Goal: Task Accomplishment & Management: Use online tool/utility

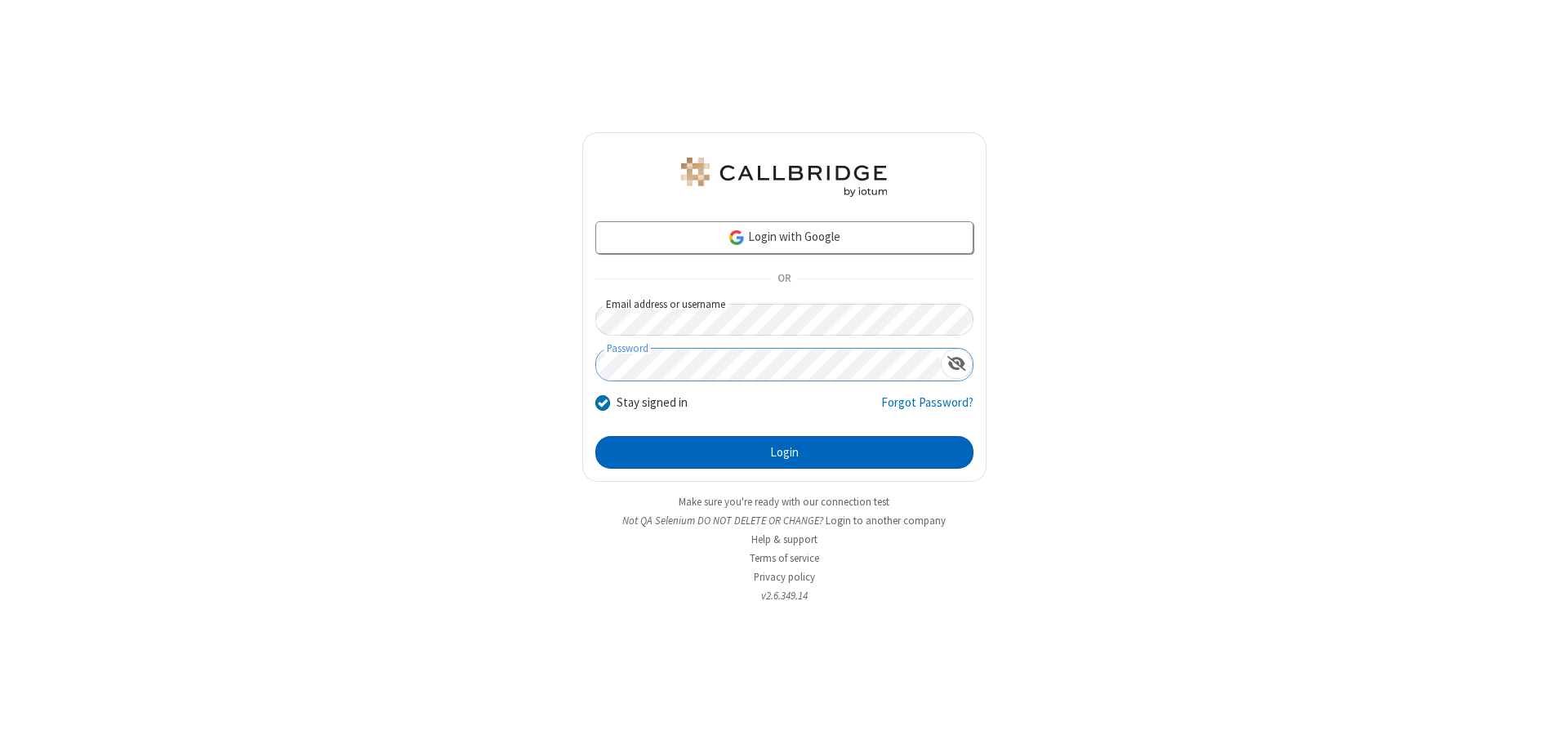
click at [784, 453] on button "Login" at bounding box center [785, 452] width 378 height 33
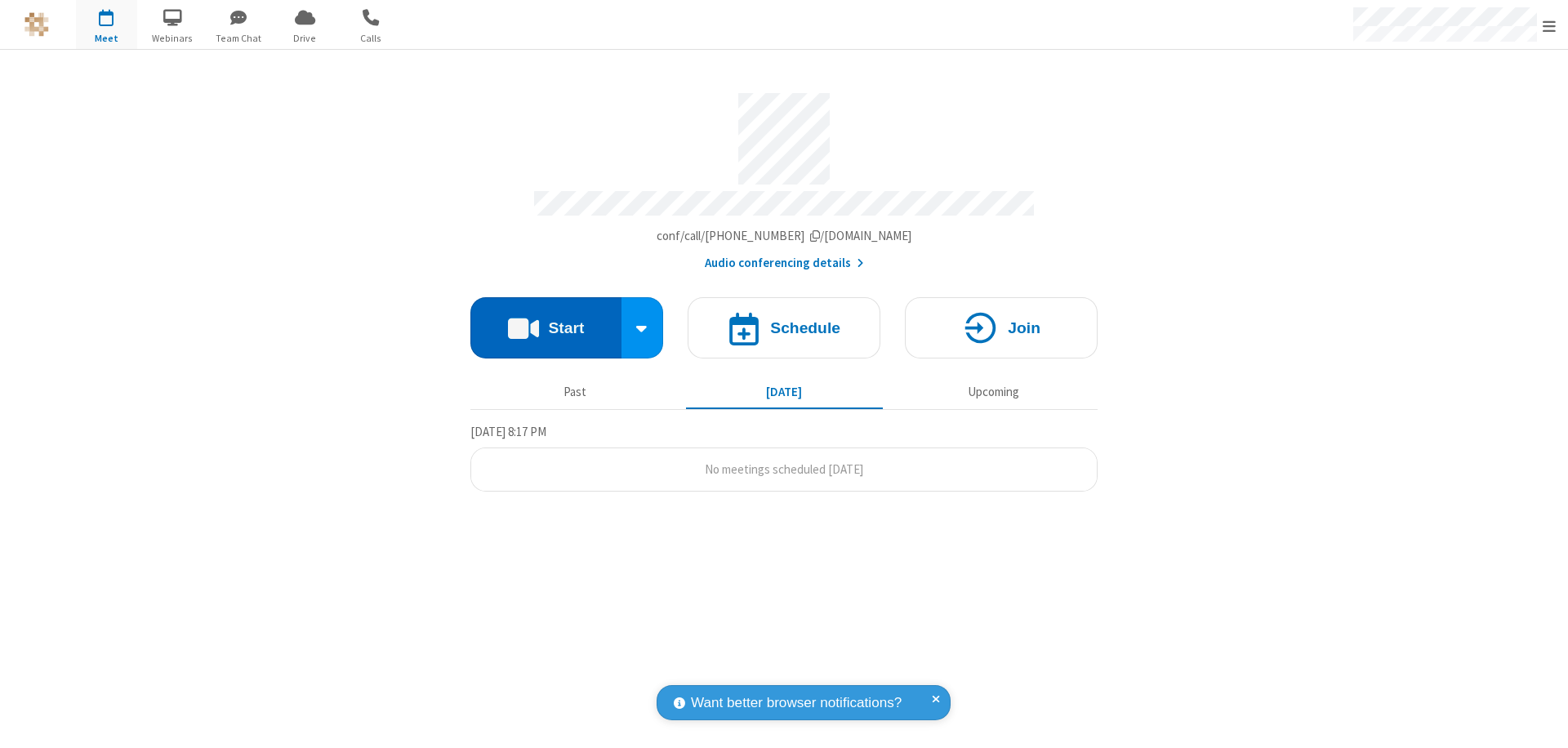
click at [545, 320] on button "Start" at bounding box center [546, 328] width 151 height 62
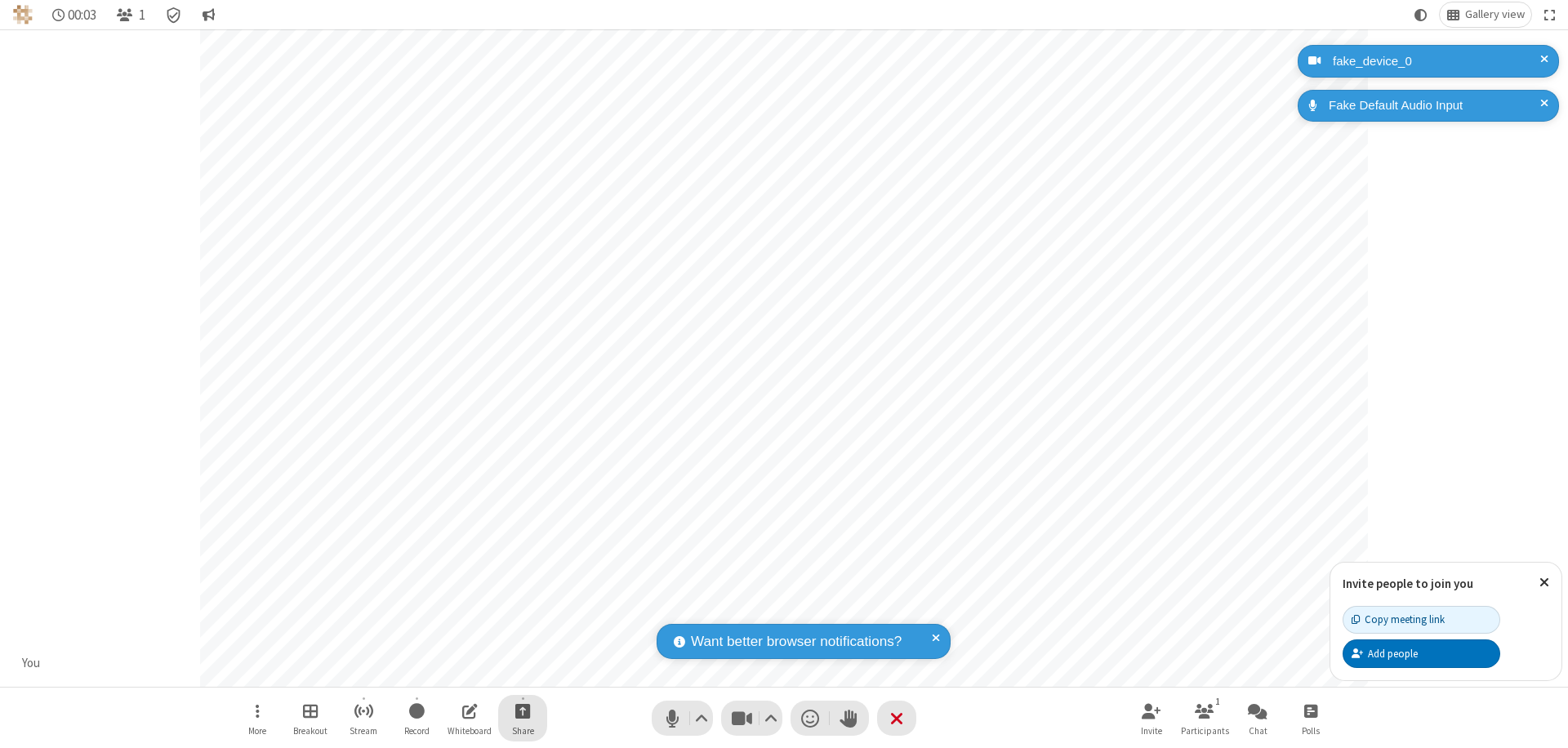
click at [522, 710] on span "Start sharing" at bounding box center [523, 710] width 16 height 21
click at [457, 671] on span "Share my screen" at bounding box center [457, 672] width 19 height 14
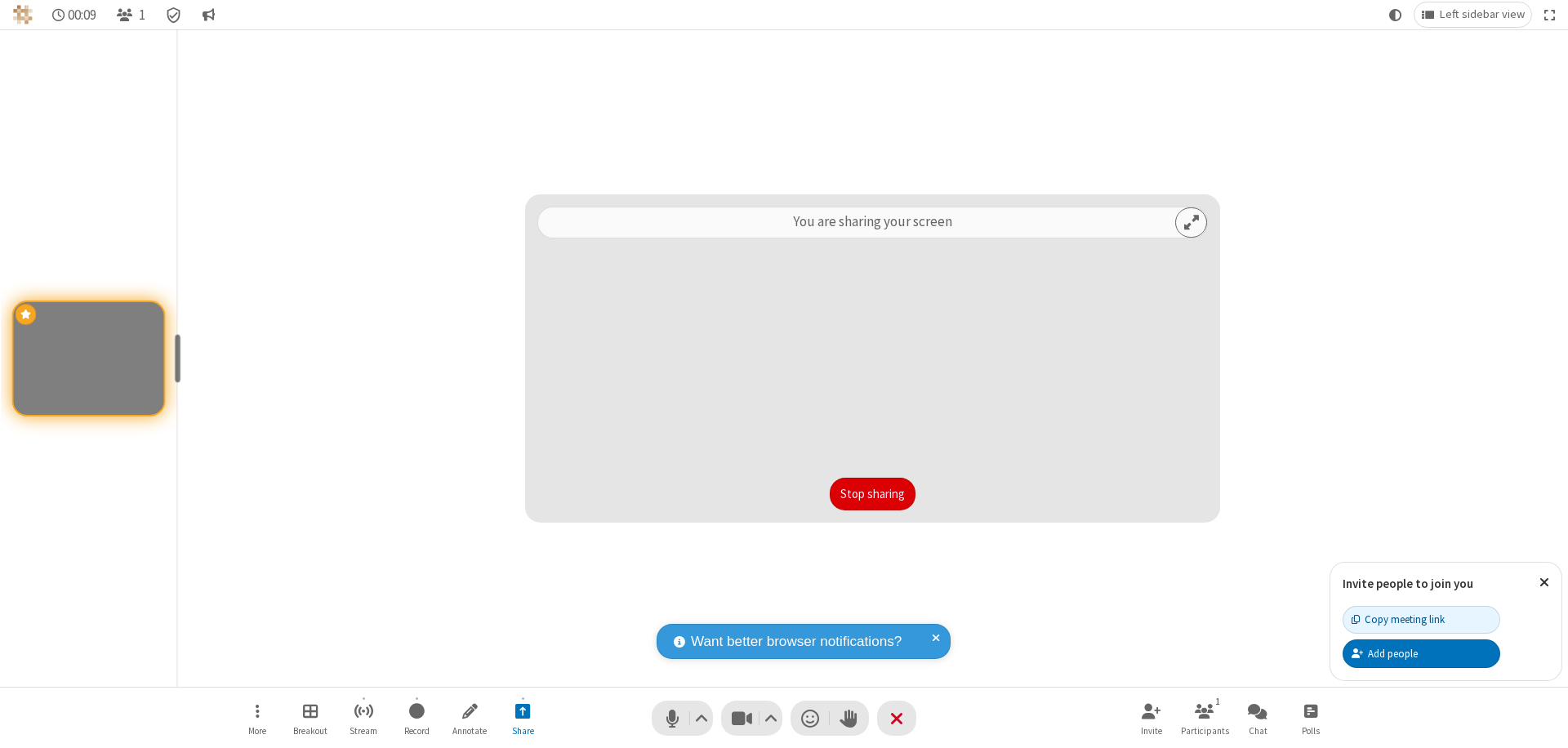
click at [873, 494] on button "Stop sharing" at bounding box center [873, 493] width 86 height 33
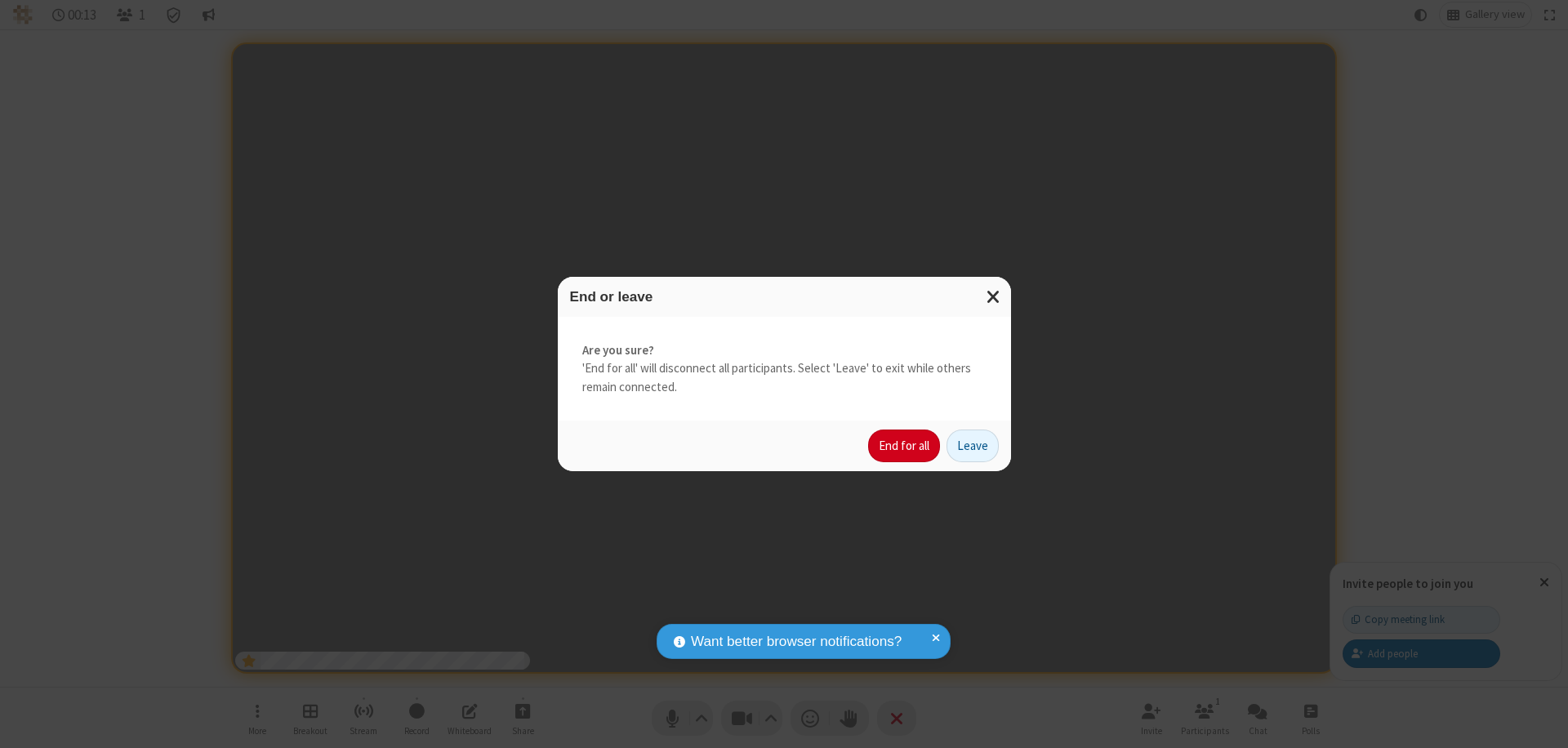
click at [905, 446] on button "End for all" at bounding box center [904, 446] width 72 height 33
